Goal: Task Accomplishment & Management: Use online tool/utility

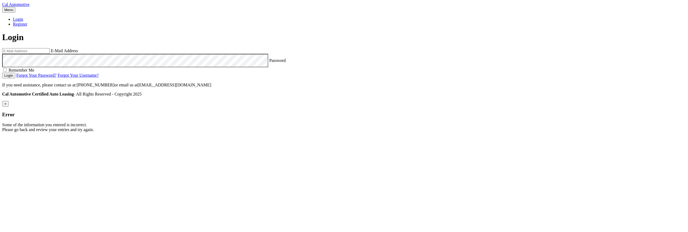
click at [50, 54] on input "email" at bounding box center [26, 51] width 48 height 6
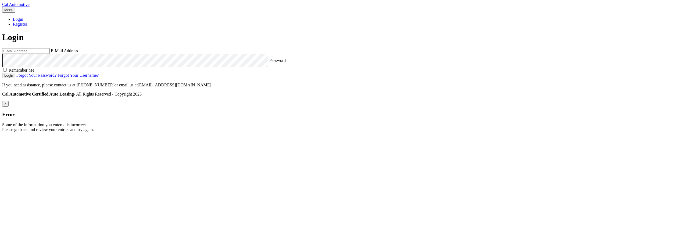
click at [2, 136] on com-1password-button at bounding box center [2, 136] width 0 height 0
click at [50, 54] on input "email" at bounding box center [26, 51] width 48 height 6
type input "estest@easternstandard.com"
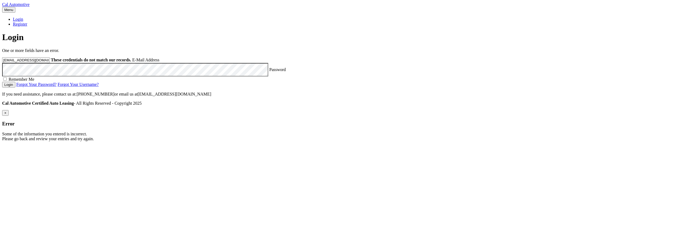
click at [2, 82] on button "Login" at bounding box center [8, 85] width 13 height 6
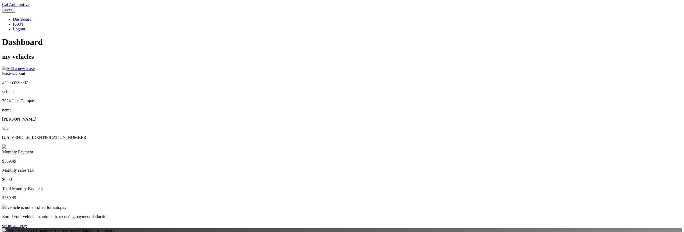
click at [237, 85] on p "#44455720087" at bounding box center [342, 82] width 680 height 5
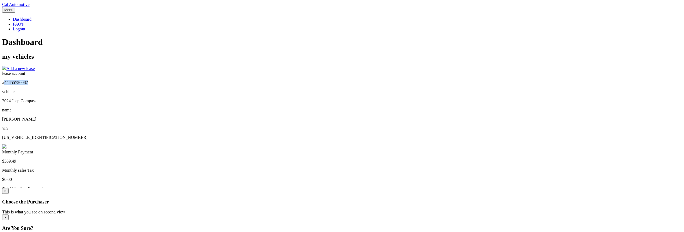
copy p "44455720087"
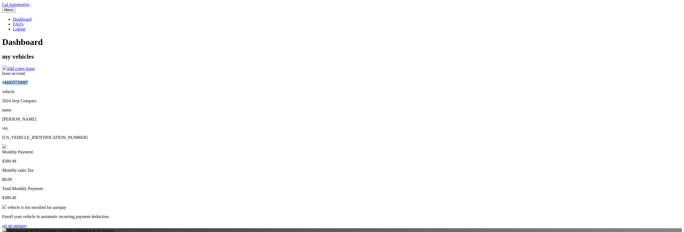
copy p "44455720087"
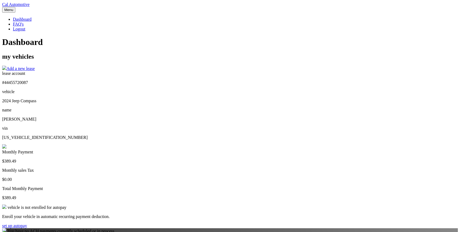
click at [425, 94] on body "Cal Automotive Menu Dashboard FAQ's Logout" at bounding box center [230, 187] width 456 height 371
